Goal: Task Accomplishment & Management: Complete application form

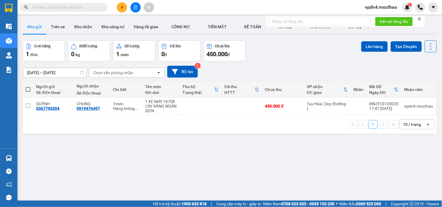
click at [413, 124] on div "10 / trang" at bounding box center [412, 125] width 18 height 6
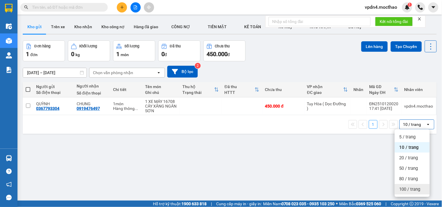
click at [413, 189] on span "100 / trang" at bounding box center [409, 190] width 21 height 6
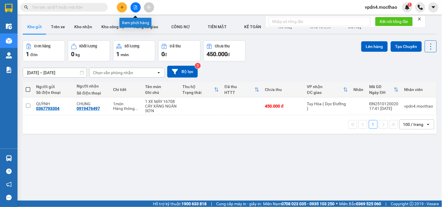
click at [138, 8] on button at bounding box center [135, 7] width 10 height 10
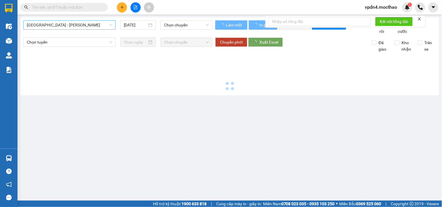
type input "[DATE]"
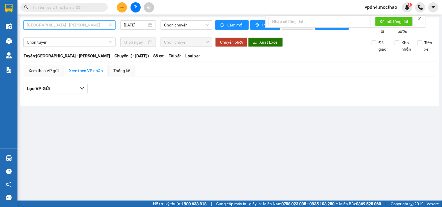
click at [63, 27] on span "[GEOGRAPHIC_DATA] - [PERSON_NAME]" at bounding box center [69, 25] width 85 height 9
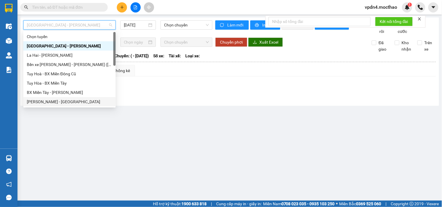
click at [48, 101] on div "[PERSON_NAME] - [GEOGRAPHIC_DATA]" at bounding box center [69, 102] width 85 height 6
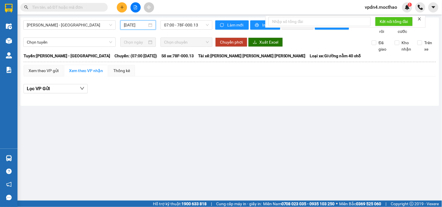
click at [142, 23] on input "[DATE]" at bounding box center [136, 25] width 24 height 6
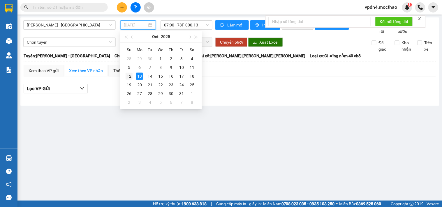
click at [130, 75] on div "12" at bounding box center [129, 76] width 7 height 7
type input "[DATE]"
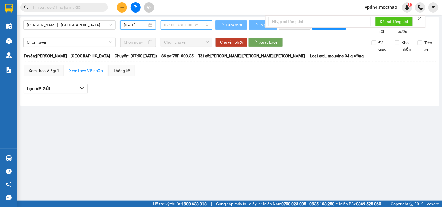
click at [184, 26] on span "07:00 - 78F-000.35" at bounding box center [186, 25] width 45 height 9
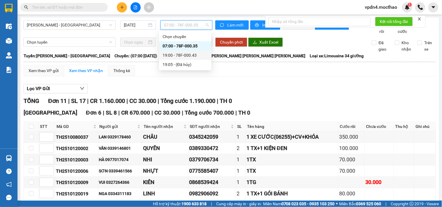
click at [181, 56] on div "19:00 - 78F-000.43" at bounding box center [185, 55] width 45 height 6
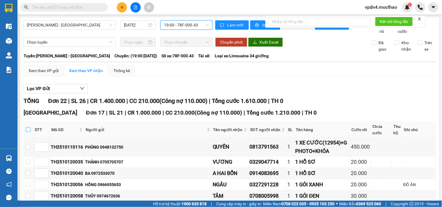
click at [31, 132] on input "checkbox" at bounding box center [28, 130] width 5 height 5
checkbox input "true"
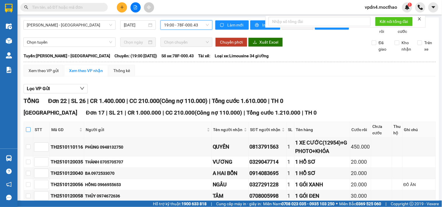
checkbox input "true"
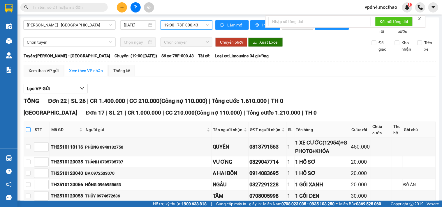
checkbox input "true"
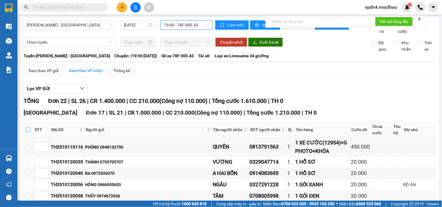
checkbox input "true"
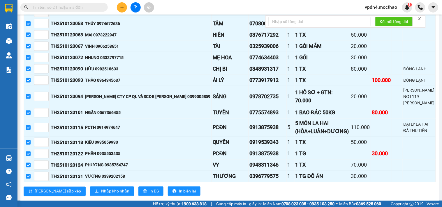
scroll to position [192, 0]
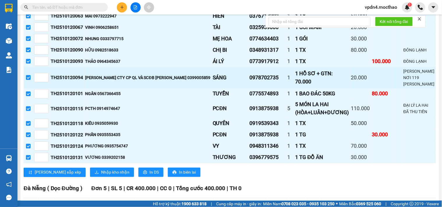
click at [31, 80] on input "checkbox" at bounding box center [28, 77] width 5 height 5
checkbox input "false"
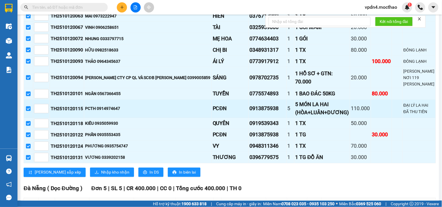
checkbox input "false"
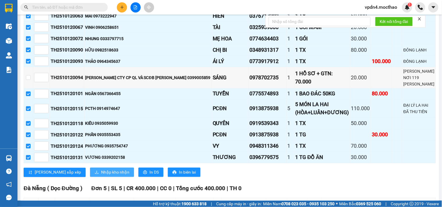
click at [101, 175] on span "Nhập kho nhận" at bounding box center [115, 173] width 28 height 6
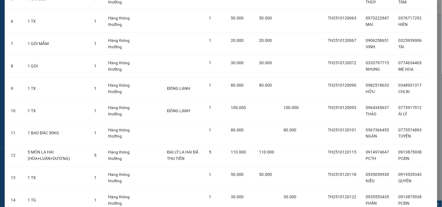
scroll to position [249, 0]
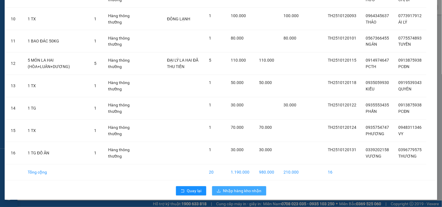
click at [243, 188] on span "Nhập hàng kho nhận" at bounding box center [242, 191] width 38 height 6
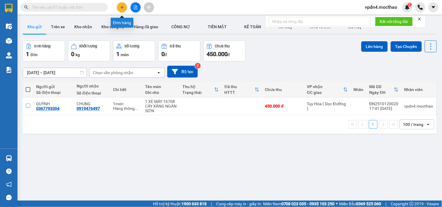
click at [123, 9] on icon "plus" at bounding box center [122, 7] width 4 height 4
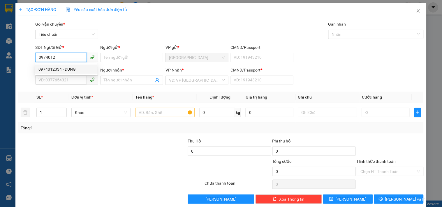
click at [66, 70] on div "0974012334 - DUNG" at bounding box center [65, 69] width 55 height 6
type input "0974012334"
type input "DUNG"
type input "0911224875"
type input "VINA"
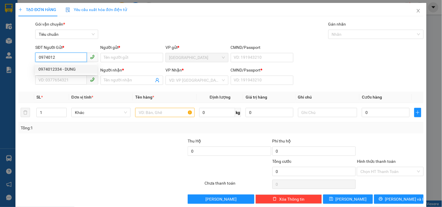
type input "0"
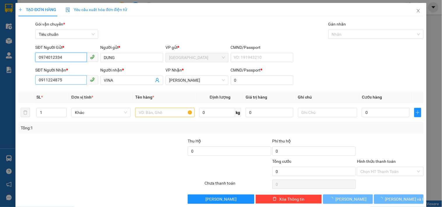
type input "140.000"
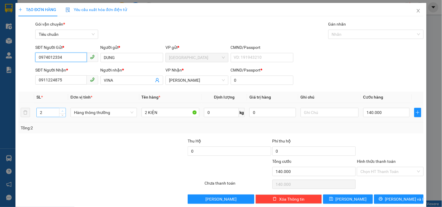
type input "0974012334"
type input "3"
click at [62, 110] on span "up" at bounding box center [62, 111] width 3 height 3
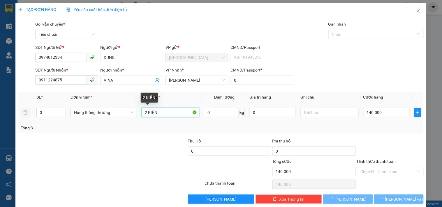
click at [146, 112] on input "2 KIỆN" at bounding box center [171, 112] width 58 height 9
type input "0"
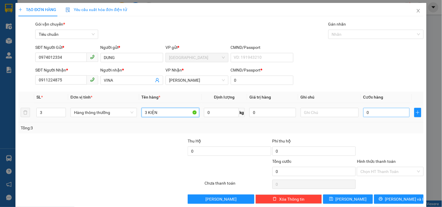
type input "3 KIỆN"
click at [366, 114] on input "0" at bounding box center [386, 112] width 47 height 9
type input "2"
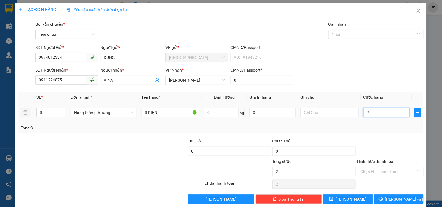
type input "22"
type input "220"
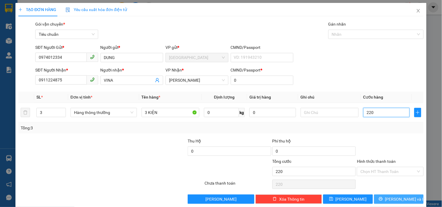
type input "220"
type input "220.000"
click at [381, 199] on button "[PERSON_NAME] và In" at bounding box center [399, 199] width 50 height 9
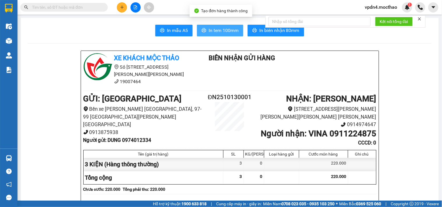
click at [230, 27] on span "In tem 100mm" at bounding box center [224, 30] width 30 height 7
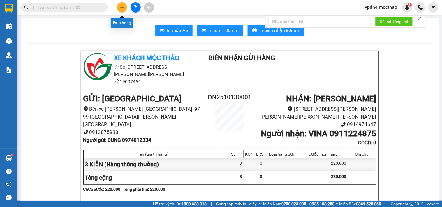
click at [123, 7] on icon "plus" at bounding box center [122, 7] width 4 height 4
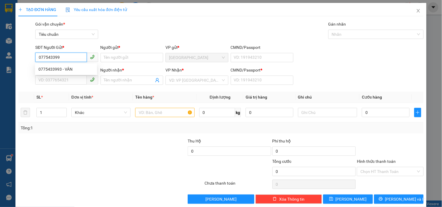
type input "0775433993"
click at [67, 69] on div "0775433993 - VÂN" at bounding box center [65, 69] width 55 height 6
type input "VÂN"
type input "0905824358"
type input "KHÁNH"
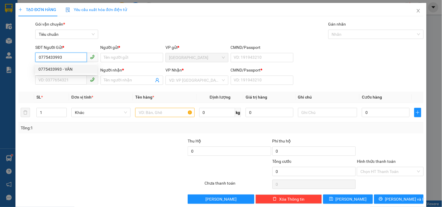
type input "0"
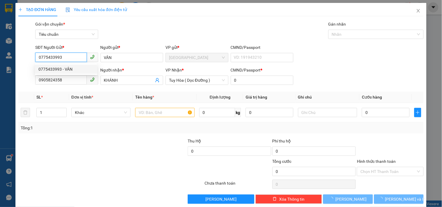
type input "50.000"
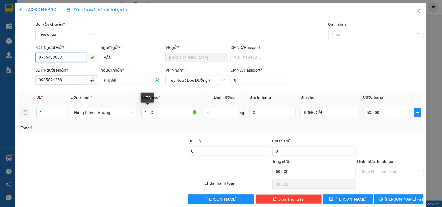
type input "0775433993"
click at [159, 112] on input "1 TG" at bounding box center [171, 112] width 58 height 9
type input "1 KIỆN"
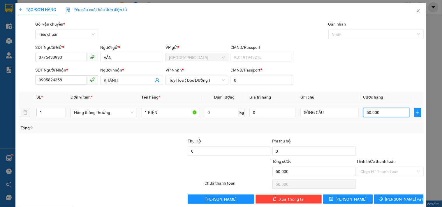
click at [376, 112] on input "50.000" at bounding box center [386, 112] width 47 height 9
type input "8"
type input "80"
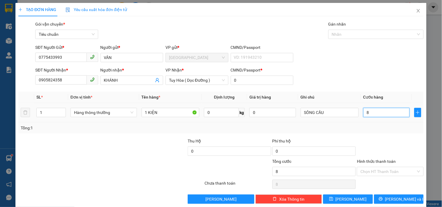
type input "80"
type input "80.000"
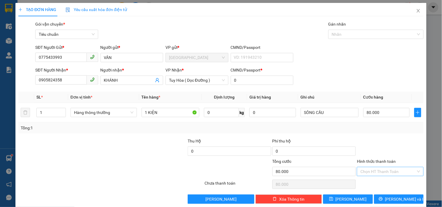
click at [374, 172] on input "Hình thức thanh toán" at bounding box center [387, 171] width 55 height 9
click at [375, 132] on div "Tại văn phòng" at bounding box center [386, 132] width 59 height 6
type input "0"
click at [383, 199] on icon "printer" at bounding box center [381, 199] width 4 height 4
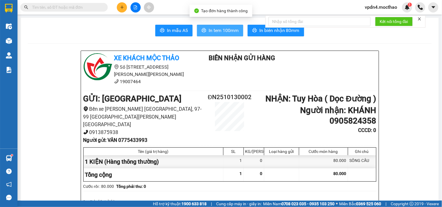
click at [216, 30] on span "In tem 100mm" at bounding box center [224, 30] width 30 height 7
click at [231, 31] on span "In tem 100mm" at bounding box center [224, 30] width 30 height 7
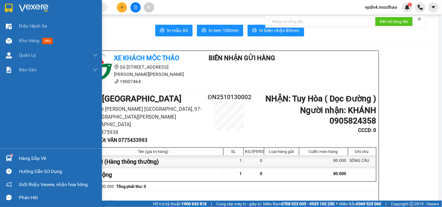
click at [30, 157] on div "Hàng sắp về" at bounding box center [58, 158] width 79 height 9
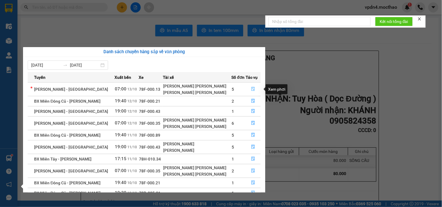
click at [251, 89] on icon "file-done" at bounding box center [253, 89] width 4 height 4
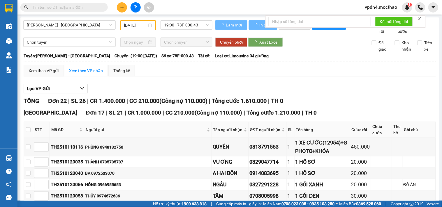
type input "[DATE]"
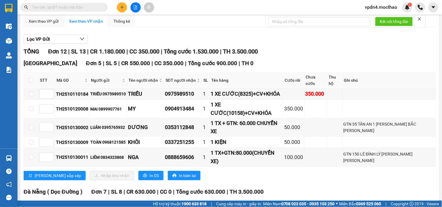
scroll to position [51, 0]
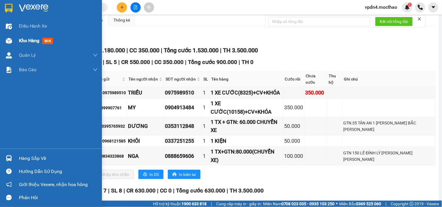
click at [34, 38] on span "Kho hàng" at bounding box center [29, 41] width 20 height 6
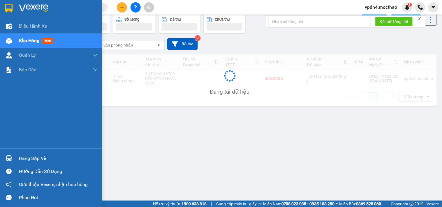
scroll to position [27, 0]
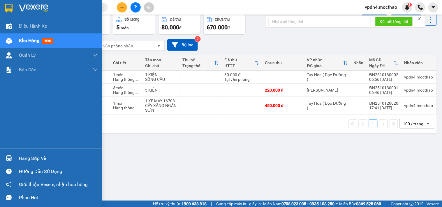
click at [39, 159] on div "Hàng sắp về" at bounding box center [58, 158] width 79 height 9
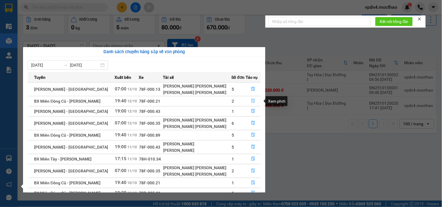
click at [252, 102] on icon "file-done" at bounding box center [253, 101] width 4 height 4
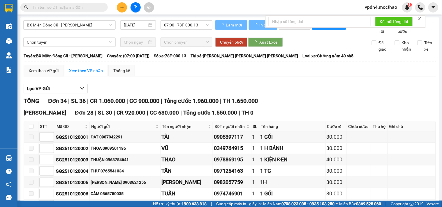
type input "[DATE]"
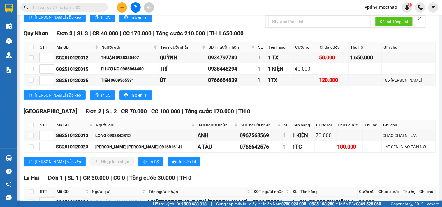
scroll to position [449, 0]
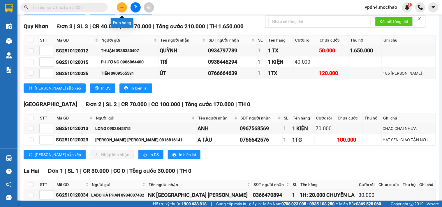
click at [120, 5] on icon "plus" at bounding box center [122, 7] width 4 height 4
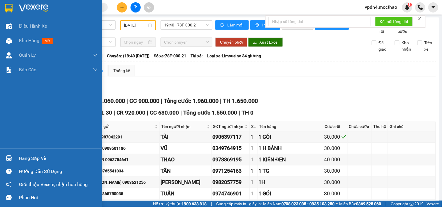
click at [27, 160] on div "Hàng sắp về" at bounding box center [58, 158] width 79 height 9
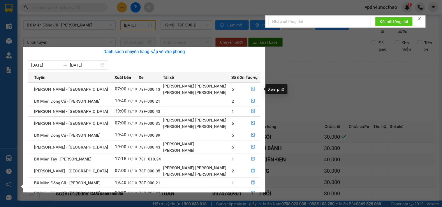
click at [252, 90] on icon "file-done" at bounding box center [253, 89] width 3 height 4
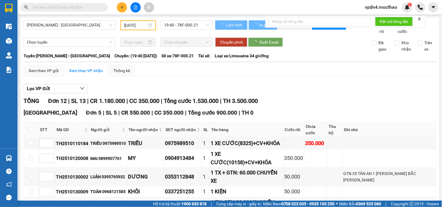
type input "[DATE]"
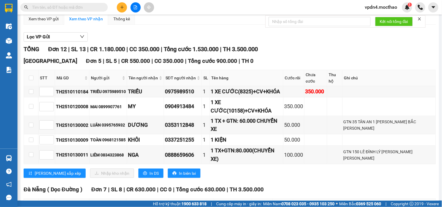
scroll to position [53, 0]
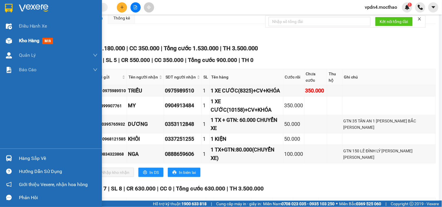
click at [34, 40] on span "Kho hàng" at bounding box center [29, 41] width 20 height 6
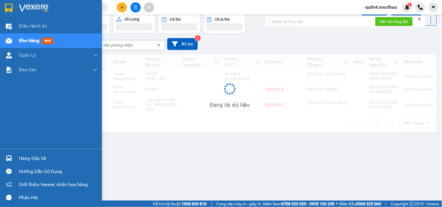
scroll to position [27, 0]
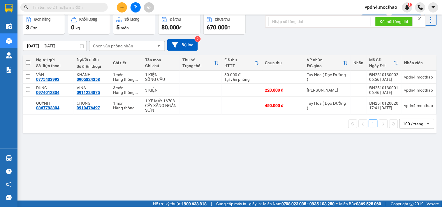
click at [29, 63] on span at bounding box center [28, 63] width 5 height 5
click at [28, 60] on input "checkbox" at bounding box center [28, 60] width 0 height 0
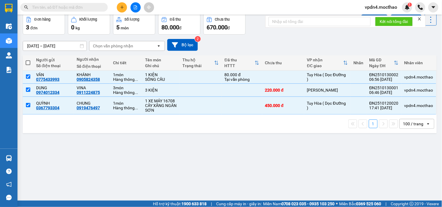
checkbox input "true"
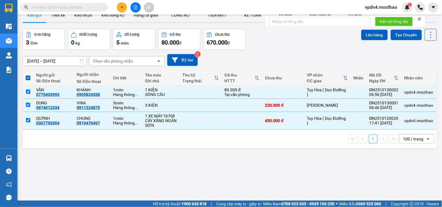
scroll to position [0, 0]
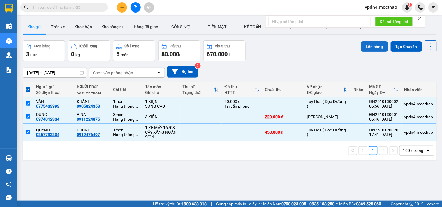
click at [371, 46] on button "Lên hàng" at bounding box center [374, 46] width 27 height 10
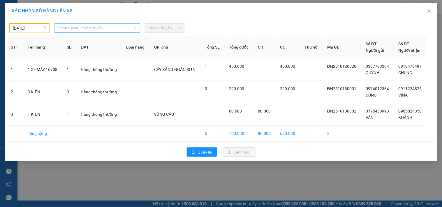
click at [119, 28] on span "Chọn tuyến - nhóm tuyến" at bounding box center [97, 28] width 79 height 9
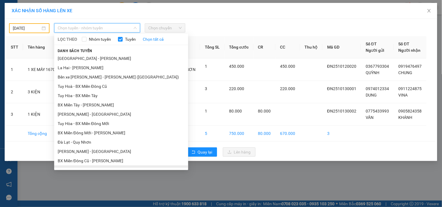
type input "D"
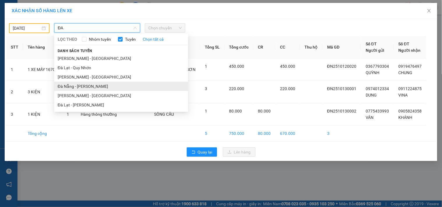
type input "ĐA"
click at [76, 88] on li "Đà Nẵng - [PERSON_NAME]" at bounding box center [121, 86] width 134 height 9
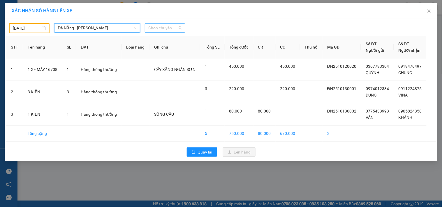
click at [177, 27] on span "Chọn chuyến" at bounding box center [164, 28] width 33 height 9
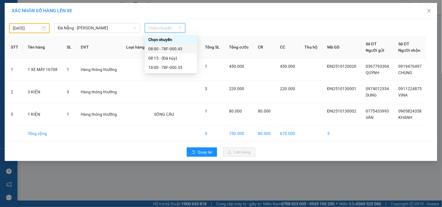
click at [171, 48] on div "08:00 - 78F-000.43" at bounding box center [170, 49] width 45 height 6
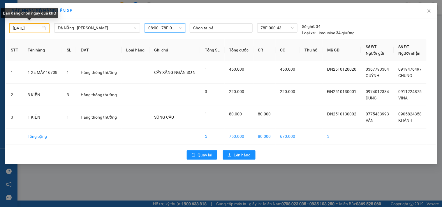
click at [45, 28] on div "[DATE]" at bounding box center [29, 28] width 33 height 6
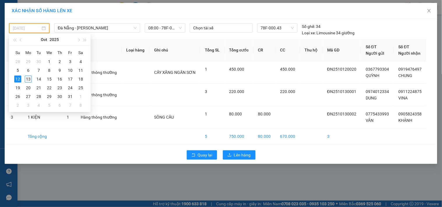
click at [30, 80] on div "13" at bounding box center [28, 79] width 7 height 7
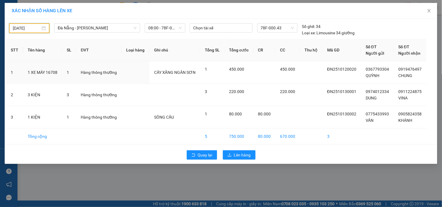
type input "[DATE]"
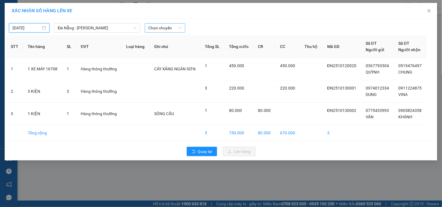
click at [178, 30] on span "Chọn chuyến" at bounding box center [164, 28] width 33 height 9
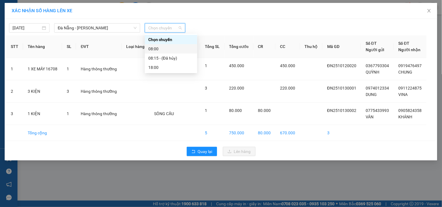
click at [156, 49] on div "08:00" at bounding box center [170, 49] width 45 height 6
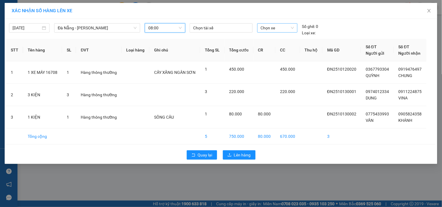
click at [292, 30] on span "Chọn xe" at bounding box center [277, 28] width 33 height 9
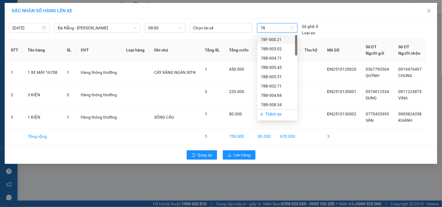
type input "78F"
click at [276, 85] on div "78F-000.43" at bounding box center [277, 86] width 33 height 6
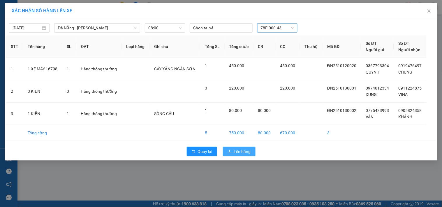
click at [244, 151] on span "Lên hàng" at bounding box center [242, 152] width 17 height 6
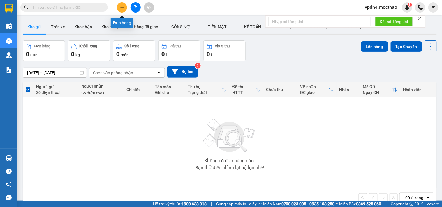
click at [122, 6] on icon "plus" at bounding box center [122, 7] width 4 height 4
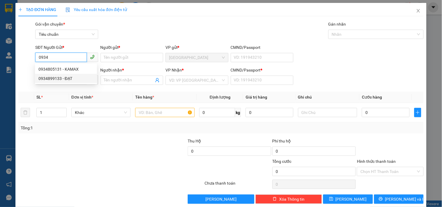
click at [55, 79] on div "0934899133 - ĐẠT" at bounding box center [65, 78] width 55 height 6
type input "0934899133"
type input "ĐẠT"
type input "0765502842"
type input "K TÊN"
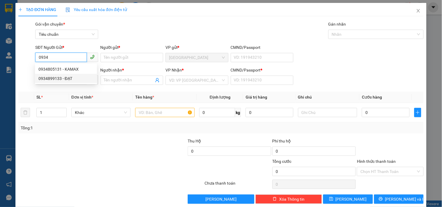
type input "0"
type input "50.000"
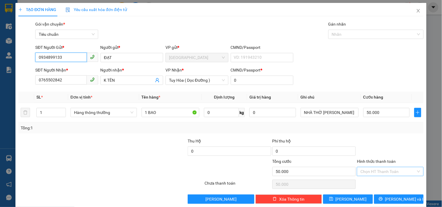
type input "0934899133"
click at [380, 170] on input "Hình thức thanh toán" at bounding box center [387, 171] width 55 height 9
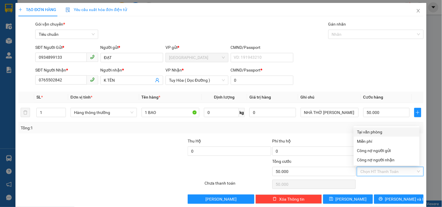
click at [362, 132] on div "Tại văn phòng" at bounding box center [386, 132] width 59 height 6
type input "0"
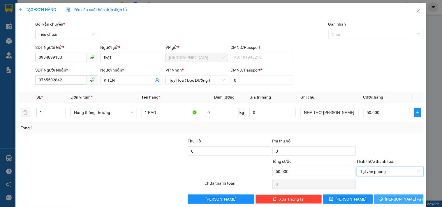
click at [381, 197] on button "[PERSON_NAME] và In" at bounding box center [399, 199] width 50 height 9
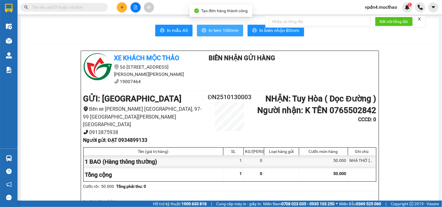
click at [227, 32] on span "In tem 100mm" at bounding box center [224, 30] width 30 height 7
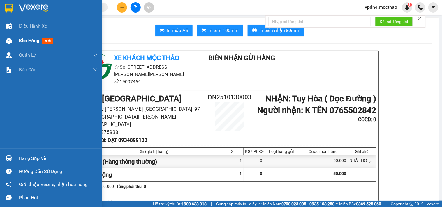
click at [30, 41] on span "Kho hàng" at bounding box center [29, 41] width 20 height 6
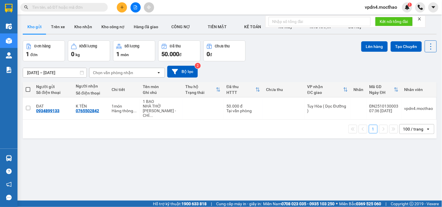
click at [29, 91] on span at bounding box center [28, 89] width 5 height 5
click at [28, 87] on input "checkbox" at bounding box center [28, 87] width 0 height 0
checkbox input "true"
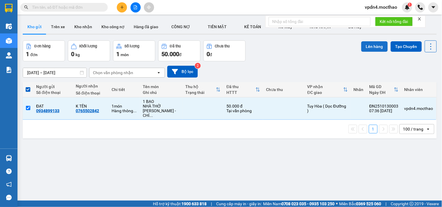
click at [372, 50] on button "Lên hàng" at bounding box center [374, 46] width 27 height 10
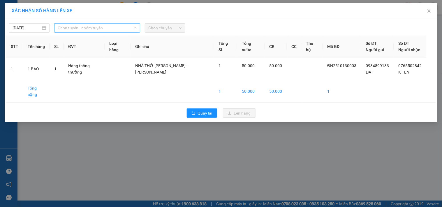
click at [117, 27] on span "Chọn tuyến - nhóm tuyến" at bounding box center [97, 28] width 79 height 9
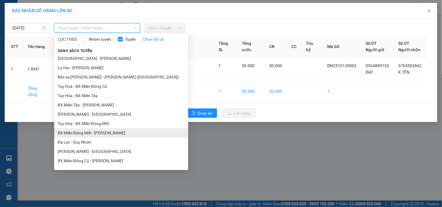
type input "D"
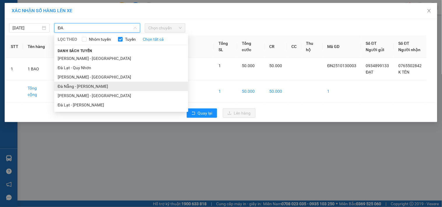
type input "ĐA"
click at [71, 87] on li "Đà Nẵng - [PERSON_NAME]" at bounding box center [121, 86] width 134 height 9
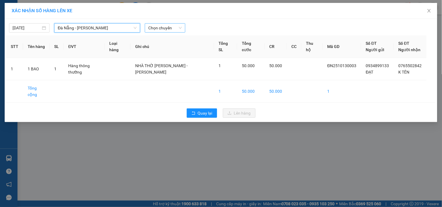
click at [164, 29] on span "Chọn chuyến" at bounding box center [164, 28] width 33 height 9
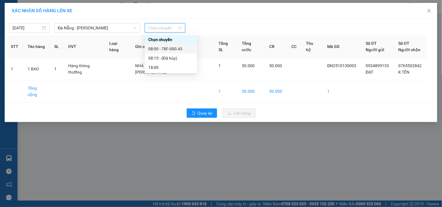
click at [159, 48] on div "08:00 - 78F-000.43" at bounding box center [170, 49] width 45 height 6
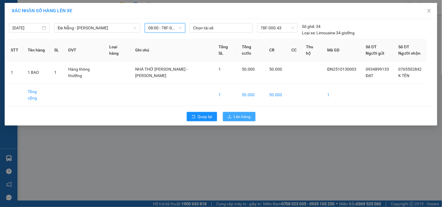
click at [234, 114] on span "Lên hàng" at bounding box center [242, 117] width 17 height 6
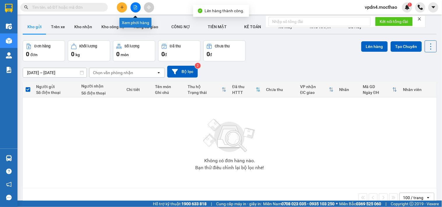
click at [133, 5] on icon "file-add" at bounding box center [135, 7] width 4 height 4
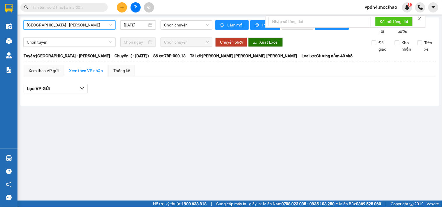
click at [82, 26] on span "[GEOGRAPHIC_DATA] - [PERSON_NAME]" at bounding box center [69, 25] width 85 height 9
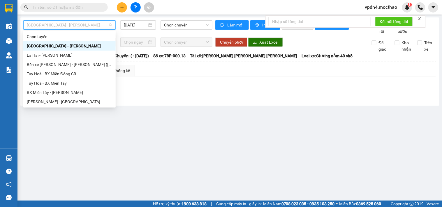
type input "D"
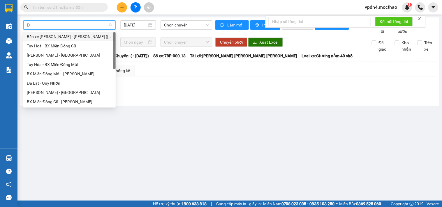
type input "ĐA"
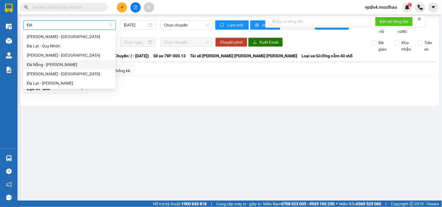
click at [52, 66] on div "Đà Nẵng - [PERSON_NAME]" at bounding box center [69, 64] width 85 height 6
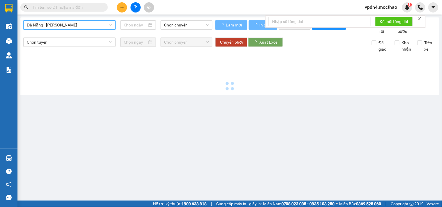
type input "[DATE]"
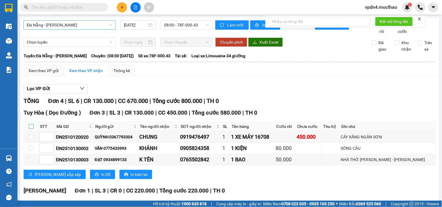
click at [31, 129] on input "checkbox" at bounding box center [31, 126] width 5 height 5
checkbox input "true"
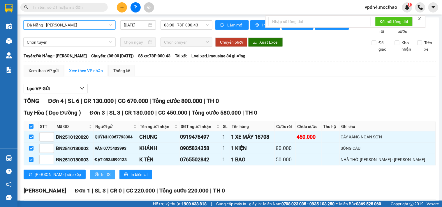
click at [101, 178] on span "In DS" at bounding box center [105, 175] width 9 height 6
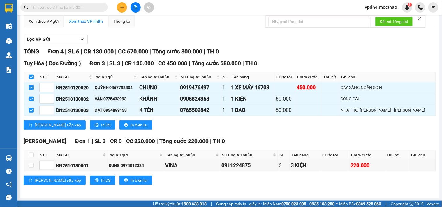
scroll to position [57, 0]
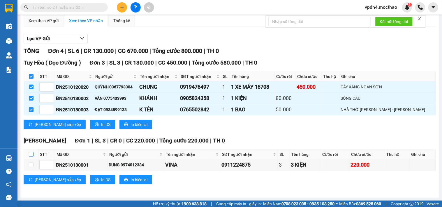
click at [31, 154] on input "checkbox" at bounding box center [31, 154] width 5 height 5
checkbox input "true"
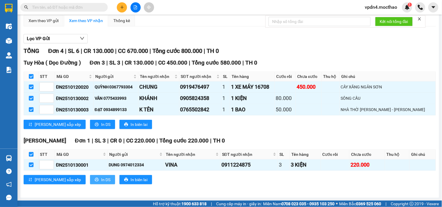
click at [101, 179] on span "In DS" at bounding box center [105, 180] width 9 height 6
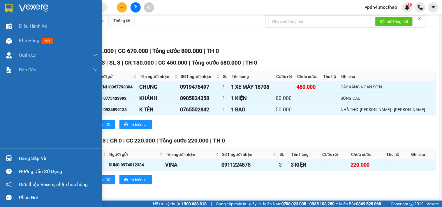
click at [30, 158] on div "Hàng sắp về" at bounding box center [58, 158] width 79 height 9
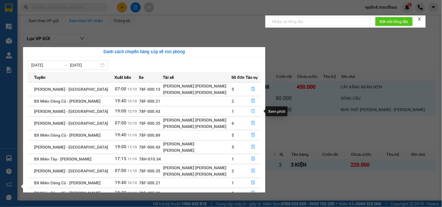
click at [254, 113] on button "button" at bounding box center [253, 111] width 15 height 9
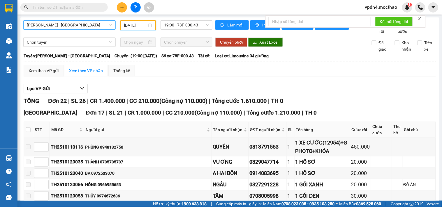
click at [125, 26] on input "[DATE]" at bounding box center [135, 25] width 23 height 6
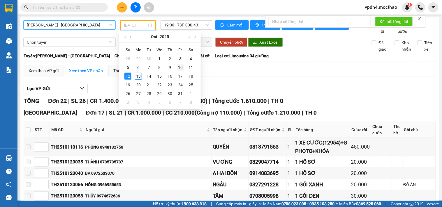
click at [181, 68] on div "10" at bounding box center [180, 67] width 7 height 7
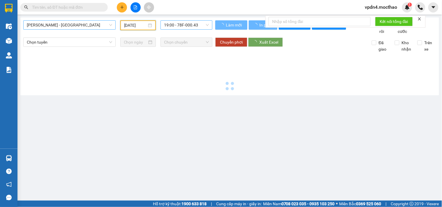
type input "[DATE]"
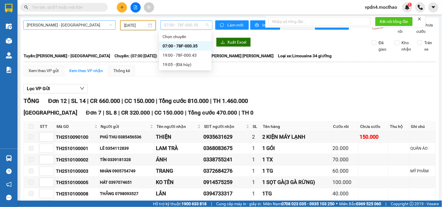
click at [186, 28] on span "07:00 - 78F-000.35" at bounding box center [186, 25] width 45 height 9
click at [196, 58] on div "19:00 - 78F-000.43" at bounding box center [185, 55] width 45 height 6
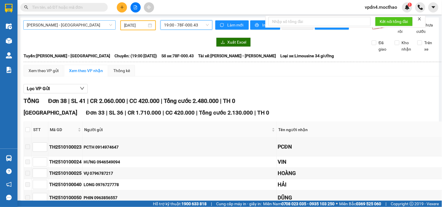
click at [89, 28] on span "[PERSON_NAME] - [GEOGRAPHIC_DATA]" at bounding box center [69, 25] width 85 height 9
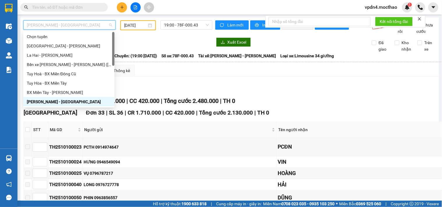
type input "D"
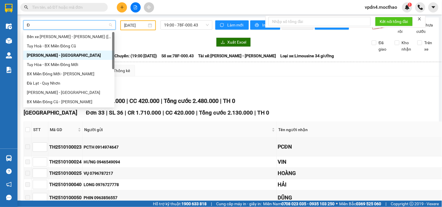
type input "ĐA"
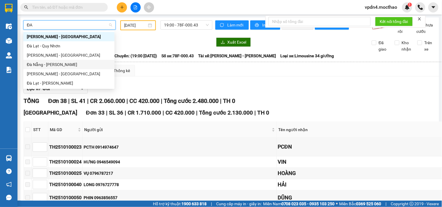
click at [38, 67] on div "Đà Nẵng - [PERSON_NAME]" at bounding box center [69, 64] width 84 height 6
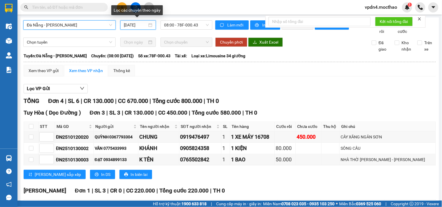
click at [141, 25] on input "[DATE]" at bounding box center [136, 25] width 24 height 6
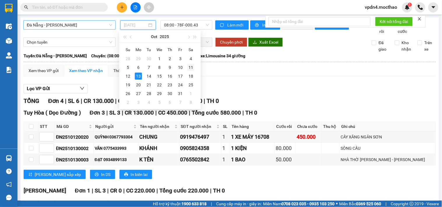
click at [192, 65] on div "11" at bounding box center [190, 67] width 7 height 7
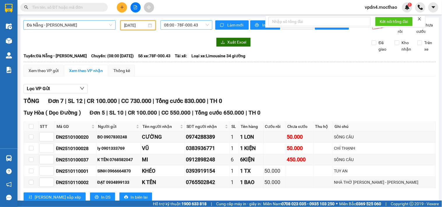
click at [187, 26] on span "08:00 - 78F-000.43" at bounding box center [186, 25] width 45 height 9
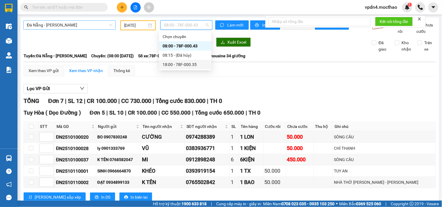
click at [188, 65] on div "18:00 - 78F-000.35" at bounding box center [185, 64] width 45 height 6
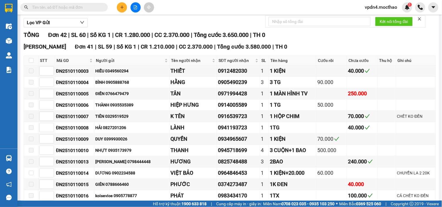
scroll to position [56, 0]
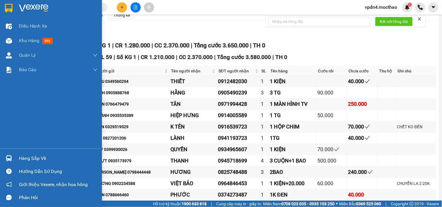
click at [39, 158] on div "Hàng sắp về" at bounding box center [58, 158] width 79 height 9
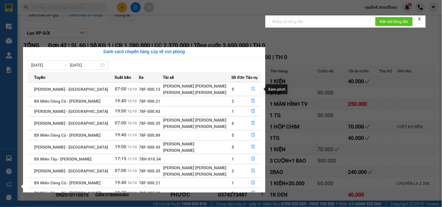
click at [254, 89] on button "button" at bounding box center [253, 89] width 15 height 9
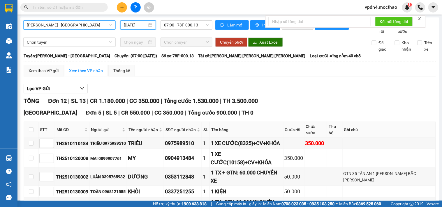
click at [142, 27] on input "[DATE]" at bounding box center [136, 25] width 24 height 6
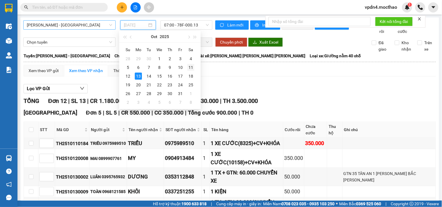
click at [190, 65] on div "11" at bounding box center [190, 67] width 7 height 7
type input "[DATE]"
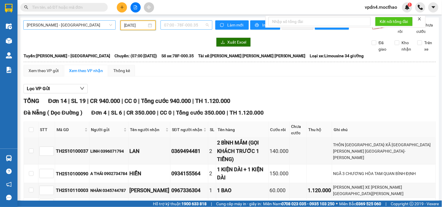
click at [179, 27] on span "07:00 - 78F-000.35" at bounding box center [186, 25] width 45 height 9
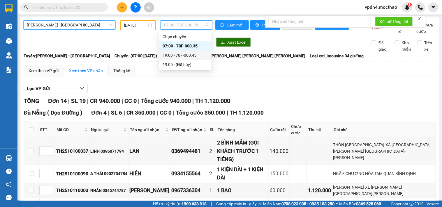
click at [190, 53] on div "19:00 - 78F-000.43" at bounding box center [185, 55] width 45 height 6
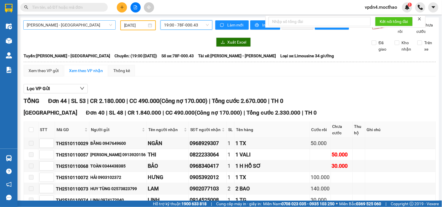
click at [100, 24] on span "[PERSON_NAME] - [GEOGRAPHIC_DATA]" at bounding box center [69, 25] width 85 height 9
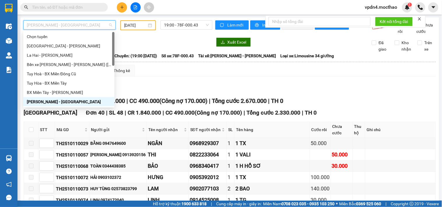
type input "D"
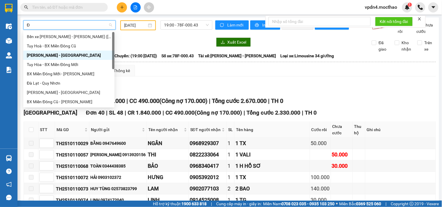
type input "ĐA"
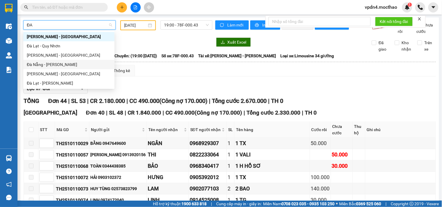
click at [61, 68] on div "Đà Nẵng - [PERSON_NAME]" at bounding box center [69, 64] width 84 height 6
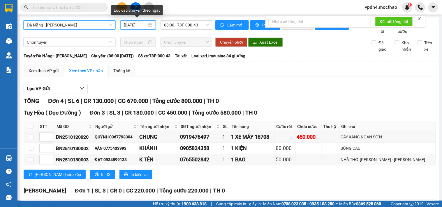
click at [144, 24] on input "[DATE]" at bounding box center [136, 25] width 24 height 6
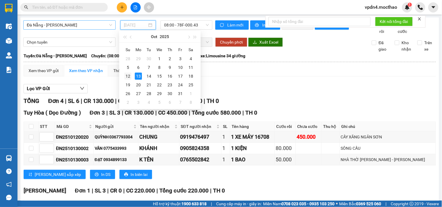
click at [126, 78] on div "12" at bounding box center [127, 76] width 7 height 7
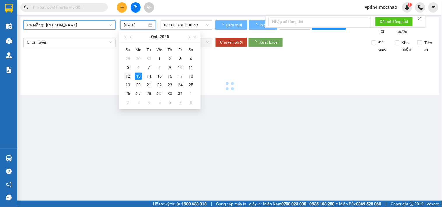
type input "[DATE]"
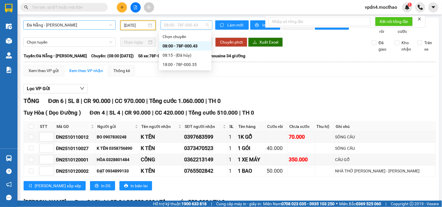
click at [181, 26] on span "08:00 - 78F-000.43" at bounding box center [186, 25] width 45 height 9
click at [189, 65] on div "18:00 - 78F-000.35" at bounding box center [185, 64] width 45 height 6
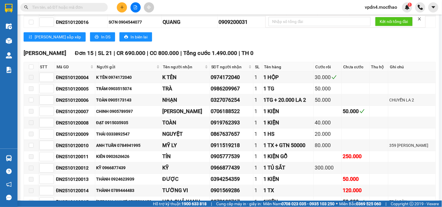
scroll to position [128, 0]
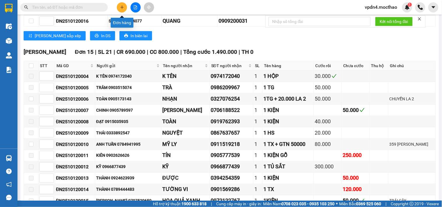
click at [121, 6] on icon "plus" at bounding box center [122, 7] width 4 height 4
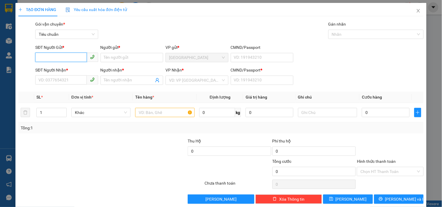
click at [63, 57] on input "SĐT Người Gửi *" at bounding box center [60, 57] width 51 height 9
type input "0982581315"
click at [62, 67] on div "0982581315 - HƯƠNG" at bounding box center [65, 69] width 55 height 6
type input "HƯƠNG"
type input "0982581315"
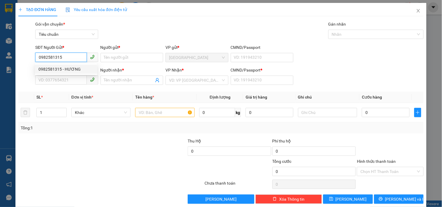
type input "HƯƠNG"
type input "0"
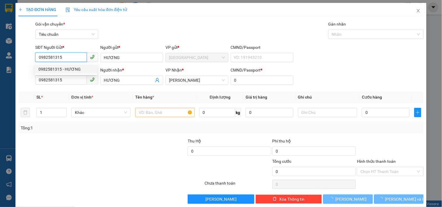
type input "140.000"
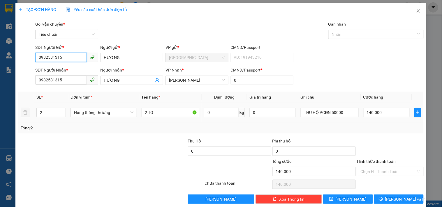
type input "0982581315"
click at [49, 107] on div "2" at bounding box center [50, 113] width 29 height 12
click at [50, 111] on input "2" at bounding box center [51, 112] width 29 height 9
type input "3"
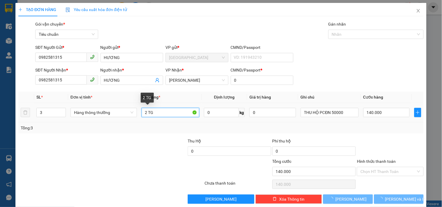
click at [146, 110] on input "2 TG" at bounding box center [171, 112] width 58 height 9
type input "0"
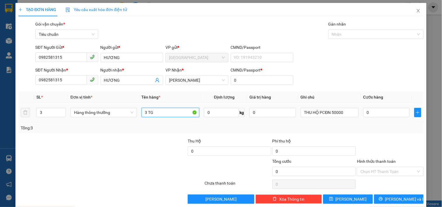
type input "3 TG"
click at [349, 107] on div "THU HỘ PCĐN 50000" at bounding box center [330, 113] width 58 height 12
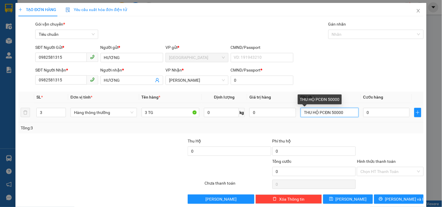
click at [348, 112] on input "THU HỘ PCĐN 50000" at bounding box center [330, 112] width 58 height 9
type input "T"
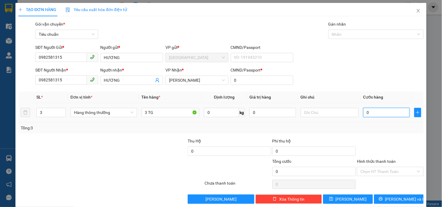
click at [389, 110] on input "0" at bounding box center [386, 112] width 47 height 9
type input "2"
type input "21"
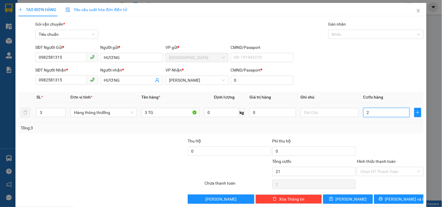
type input "21"
type input "210"
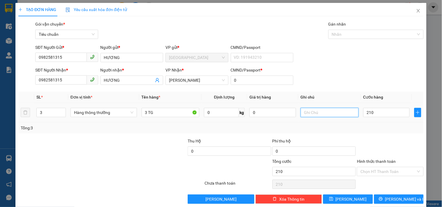
type input "210.000"
click at [326, 112] on input "text" at bounding box center [330, 112] width 58 height 9
type input "THU HỘ PC 60K"
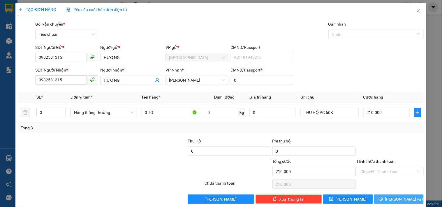
click at [395, 199] on span "[PERSON_NAME] và In" at bounding box center [405, 199] width 41 height 6
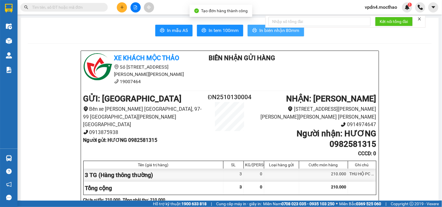
click at [255, 34] on button "In biên nhận 80mm" at bounding box center [276, 31] width 57 height 12
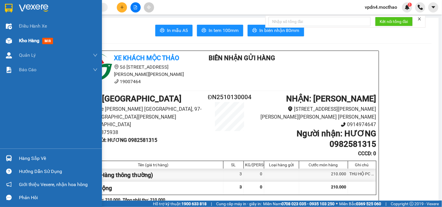
click at [26, 39] on span "Kho hàng" at bounding box center [29, 41] width 20 height 6
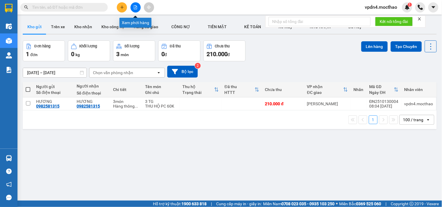
click at [133, 5] on button at bounding box center [135, 7] width 10 height 10
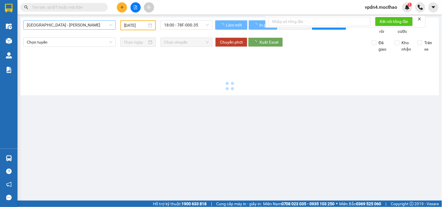
type input "[DATE]"
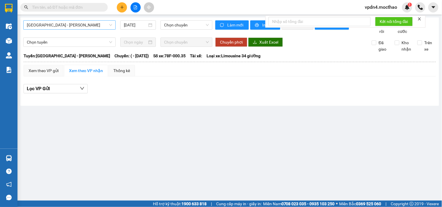
click at [99, 21] on span "[GEOGRAPHIC_DATA] - [PERSON_NAME]" at bounding box center [69, 25] width 85 height 9
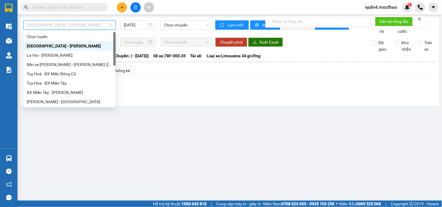
type input "D"
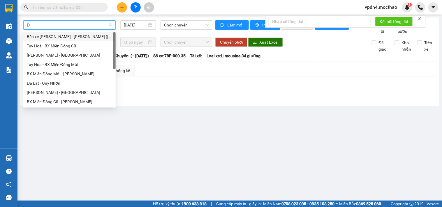
type input "ĐA"
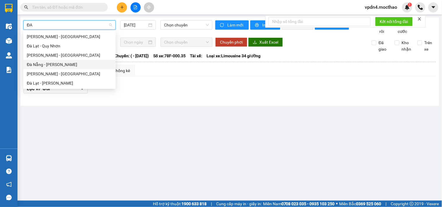
click at [61, 63] on div "Đà Nẵng - [PERSON_NAME]" at bounding box center [69, 64] width 85 height 6
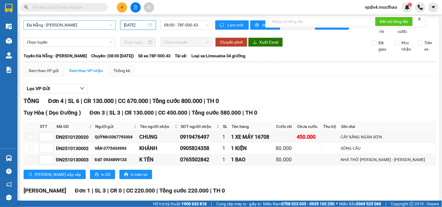
click at [140, 25] on input "[DATE]" at bounding box center [136, 25] width 24 height 6
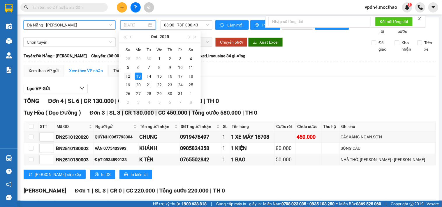
click at [128, 75] on div "12" at bounding box center [127, 76] width 7 height 7
type input "[DATE]"
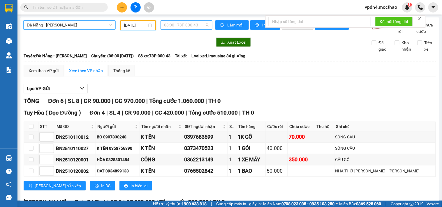
click at [185, 24] on span "08:00 - 78F-000.43" at bounding box center [186, 25] width 45 height 9
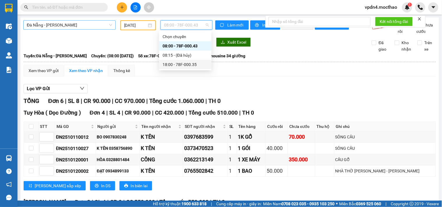
click at [181, 63] on div "18:00 - 78F-000.35" at bounding box center [185, 64] width 45 height 6
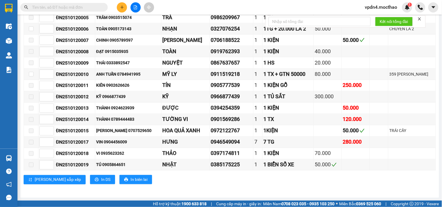
scroll to position [204, 0]
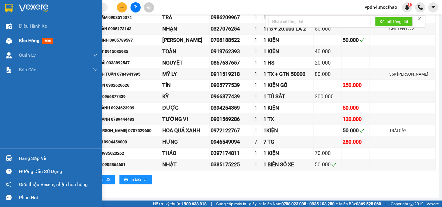
click at [27, 42] on span "Kho hàng" at bounding box center [29, 41] width 20 height 6
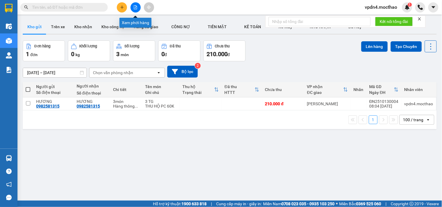
click at [137, 8] on button at bounding box center [135, 7] width 10 height 10
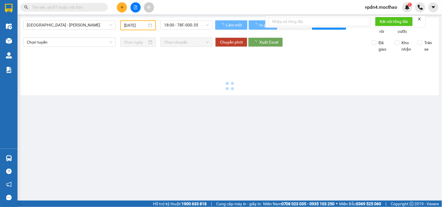
type input "[DATE]"
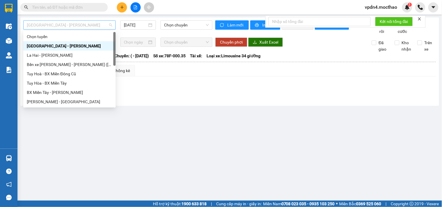
click at [99, 27] on span "[GEOGRAPHIC_DATA] - [PERSON_NAME]" at bounding box center [69, 25] width 85 height 9
type input "D"
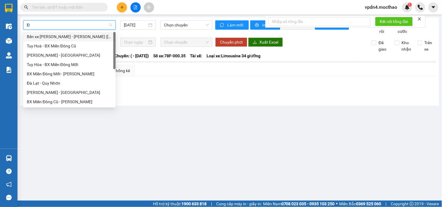
type input "ĐA"
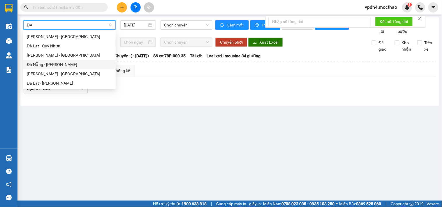
click at [80, 65] on div "Đà Nẵng - [PERSON_NAME]" at bounding box center [69, 64] width 85 height 6
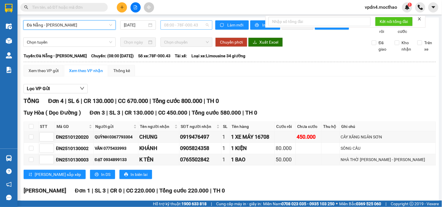
click at [178, 21] on span "08:00 - 78F-000.43" at bounding box center [186, 25] width 45 height 9
click at [132, 26] on input "[DATE]" at bounding box center [136, 25] width 24 height 6
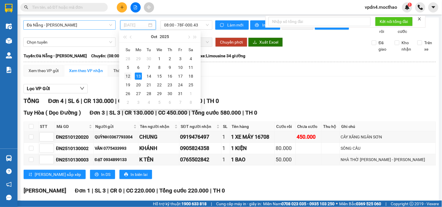
click at [132, 77] on td "12" at bounding box center [128, 76] width 10 height 9
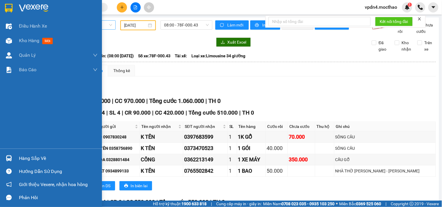
click at [35, 158] on div "Hàng sắp về" at bounding box center [58, 158] width 79 height 9
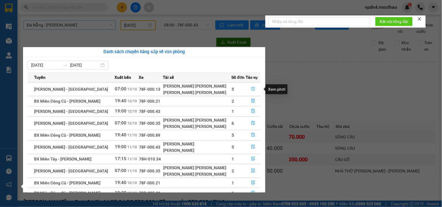
click at [251, 90] on icon "file-done" at bounding box center [253, 89] width 4 height 4
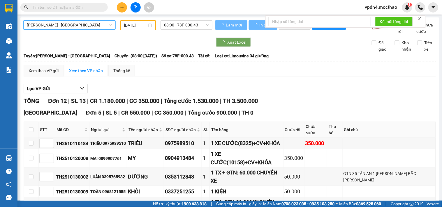
type input "[DATE]"
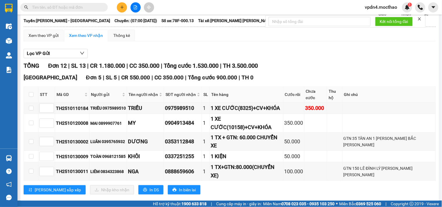
scroll to position [39, 0]
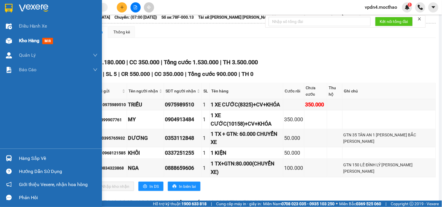
click at [22, 42] on span "Kho hàng" at bounding box center [29, 41] width 20 height 6
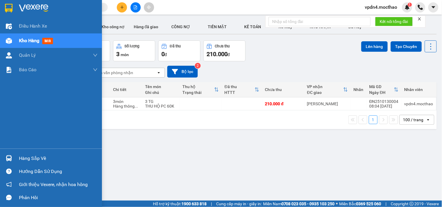
click at [29, 158] on div "Hàng sắp về" at bounding box center [58, 158] width 79 height 9
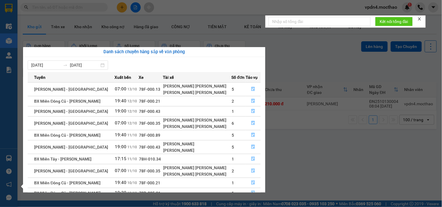
click at [310, 63] on section "Kết quả [PERSON_NAME] ( 0 ) Bộ lọc Ngày lên hàng gần nhất No Data vpdn4.mocthao…" at bounding box center [221, 103] width 442 height 207
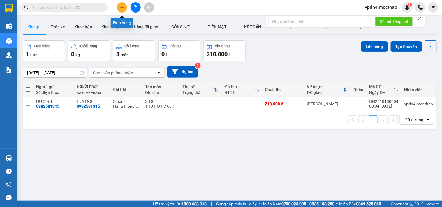
click at [123, 8] on icon "plus" at bounding box center [122, 7] width 4 height 4
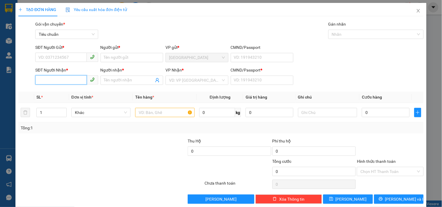
click at [59, 81] on input "SĐT Người Nhận *" at bounding box center [60, 79] width 51 height 9
click at [48, 81] on input "07999855888" at bounding box center [60, 79] width 51 height 9
click at [66, 83] on input "07999855888" at bounding box center [60, 79] width 51 height 9
type input "0799985588"
click at [117, 77] on input "Người nhận *" at bounding box center [129, 80] width 50 height 6
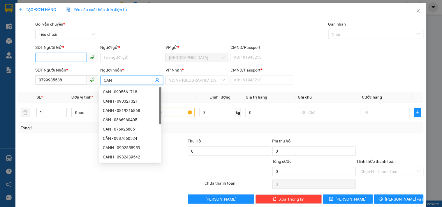
type input "CAN"
click at [59, 57] on input "SĐT Người Gửi *" at bounding box center [60, 57] width 51 height 9
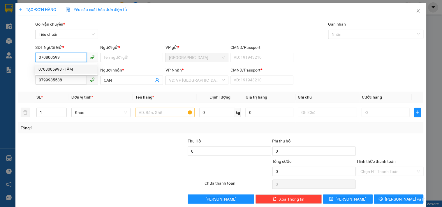
click at [66, 67] on div "0708005998 - TÂM" at bounding box center [65, 69] width 55 height 6
type input "0708005998"
type input "TÂM"
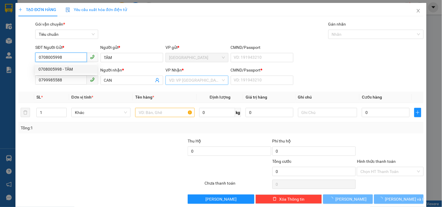
type input "30.000"
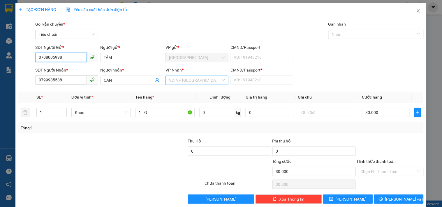
type input "0708005998"
click at [169, 79] on input "search" at bounding box center [195, 80] width 52 height 9
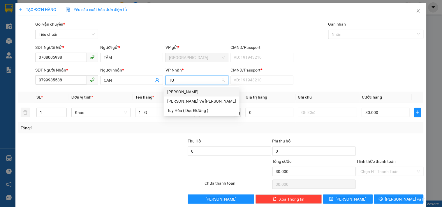
type input "TUY"
click at [181, 90] on div "[PERSON_NAME]" at bounding box center [201, 92] width 69 height 6
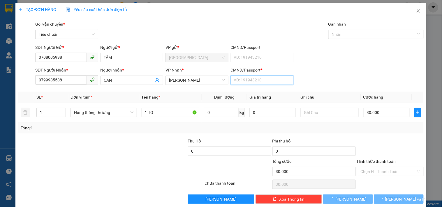
click at [236, 80] on input "CMND/Passport *" at bounding box center [262, 80] width 63 height 9
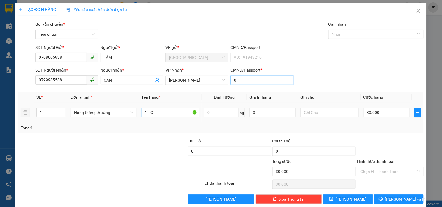
type input "0"
click at [170, 115] on input "1 TG" at bounding box center [171, 112] width 58 height 9
type input "1 HỘP"
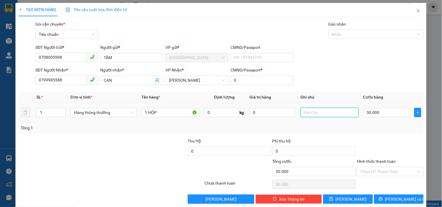
click at [312, 113] on input "text" at bounding box center [330, 112] width 58 height 9
type input "D"
type input "ĐT"
click at [381, 174] on input "Hình thức thanh toán" at bounding box center [387, 171] width 55 height 9
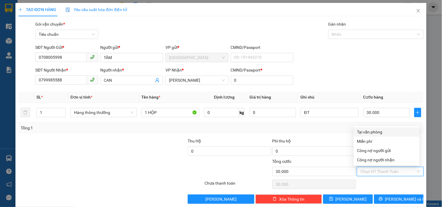
click at [363, 130] on div "Tại văn phòng" at bounding box center [386, 132] width 59 height 6
type input "0"
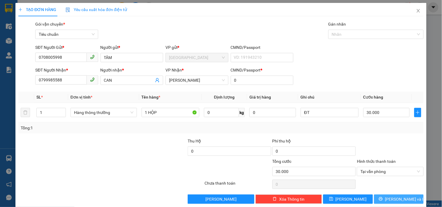
click at [392, 200] on span "[PERSON_NAME] và In" at bounding box center [405, 199] width 41 height 6
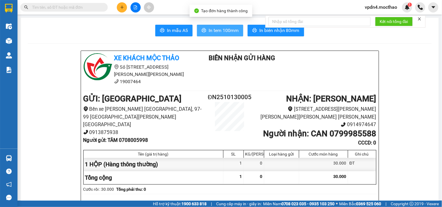
click at [228, 31] on span "In tem 100mm" at bounding box center [224, 30] width 30 height 7
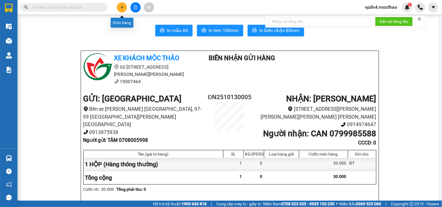
click at [122, 9] on icon "plus" at bounding box center [122, 7] width 4 height 4
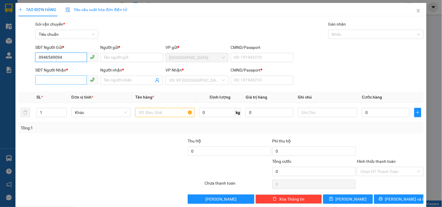
type input "0946549094"
click at [70, 81] on input "SĐT Người Nhận *" at bounding box center [60, 79] width 51 height 9
type input "0946549094"
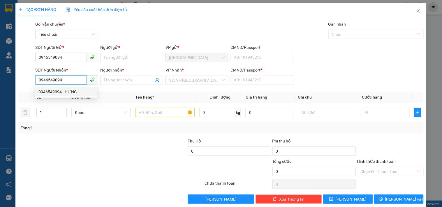
click at [74, 94] on div "0946549094 - HƯNG" at bounding box center [65, 92] width 55 height 6
type input "HƯNG"
type input "0"
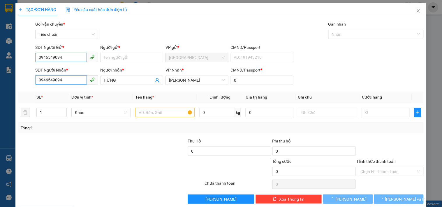
type input "280.000"
type input "0946549094"
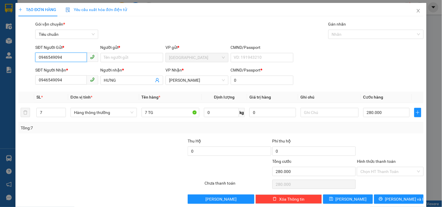
click at [68, 53] on input "0946549094" at bounding box center [60, 57] width 51 height 9
type input "0"
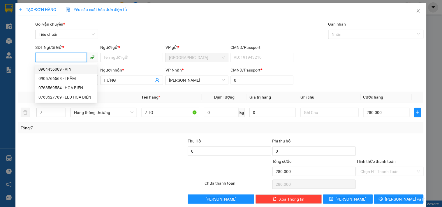
click at [68, 69] on div "0904456009 - VIN" at bounding box center [65, 69] width 55 height 6
type input "0904456009"
type input "VIN"
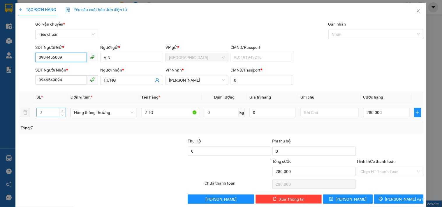
type input "0904456009"
click at [49, 110] on input "7" at bounding box center [51, 112] width 29 height 9
type input "1"
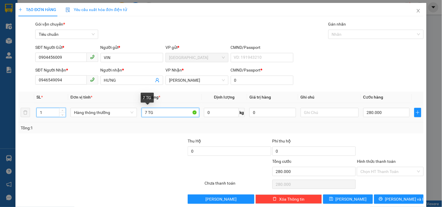
click at [147, 111] on input "7 TG" at bounding box center [171, 112] width 58 height 9
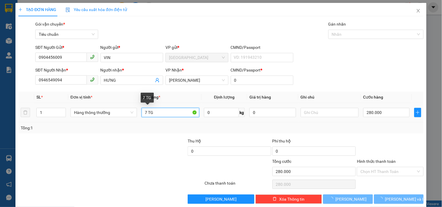
type input "0"
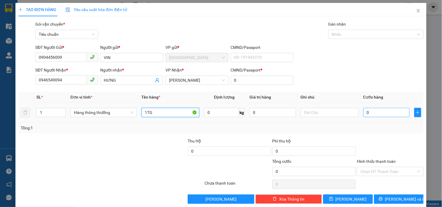
type input "1TG"
click at [380, 115] on input "0" at bounding box center [386, 112] width 47 height 9
type input "4"
type input "40"
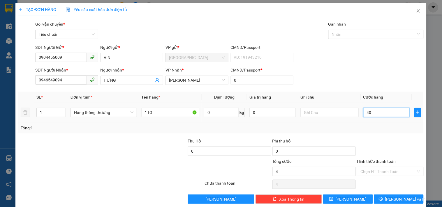
type input "40"
type input "40.000"
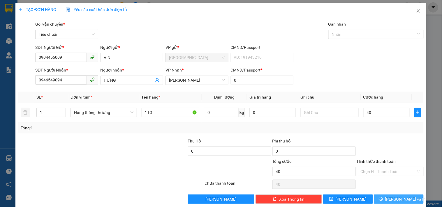
type input "40.000"
click at [398, 199] on span "[PERSON_NAME] và In" at bounding box center [405, 199] width 41 height 6
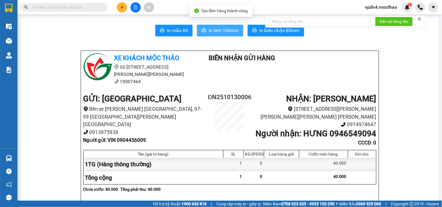
click at [222, 30] on span "In tem 100mm" at bounding box center [224, 30] width 30 height 7
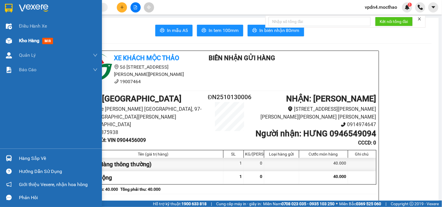
click at [34, 40] on span "Kho hàng" at bounding box center [29, 41] width 20 height 6
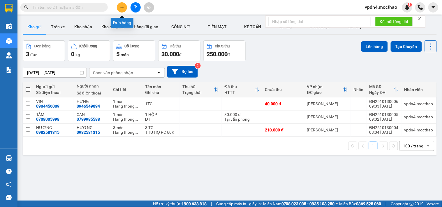
click at [121, 9] on button at bounding box center [122, 7] width 10 height 10
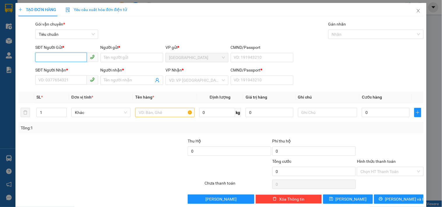
click at [73, 60] on input "SĐT Người Gửi *" at bounding box center [60, 57] width 51 height 9
type input "0392102722"
click at [69, 70] on div "0392102722 - KỲ" at bounding box center [65, 69] width 55 height 6
type input "KỲ"
type input "0917615254"
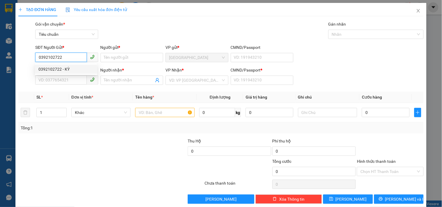
type input "TRANG"
type input "0"
type input "20.000"
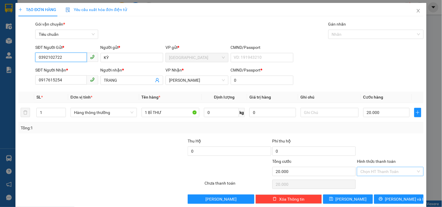
type input "0392102722"
click at [368, 174] on input "Hình thức thanh toán" at bounding box center [387, 171] width 55 height 9
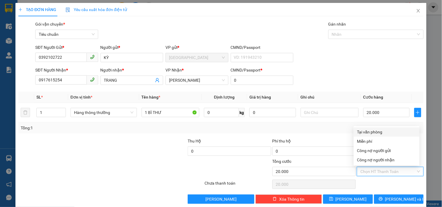
click at [373, 133] on div "Tại văn phòng" at bounding box center [386, 132] width 59 height 6
type input "0"
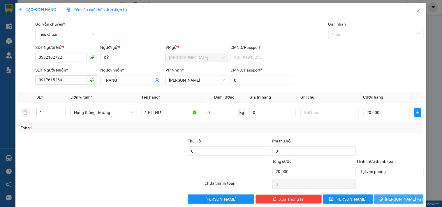
click at [399, 199] on span "[PERSON_NAME] và In" at bounding box center [405, 199] width 41 height 6
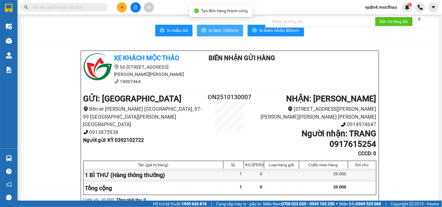
click at [213, 32] on span "In tem 100mm" at bounding box center [224, 30] width 30 height 7
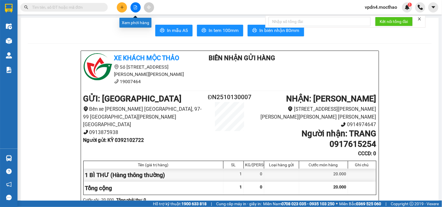
click at [137, 8] on icon "file-add" at bounding box center [135, 7] width 3 height 4
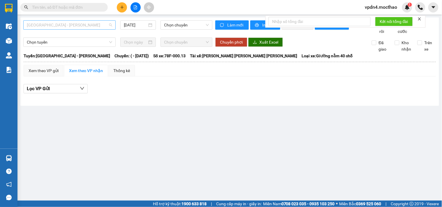
click at [101, 23] on span "[GEOGRAPHIC_DATA] - [PERSON_NAME]" at bounding box center [69, 25] width 85 height 9
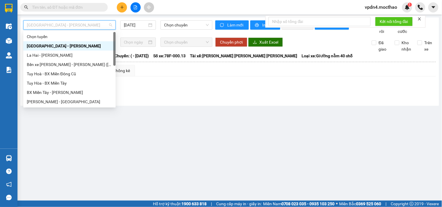
type input "D"
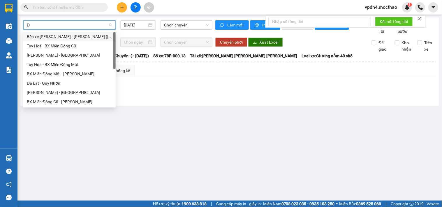
type input "ĐA"
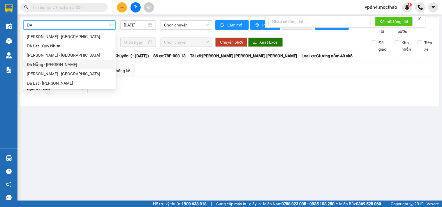
click at [62, 66] on div "Đà Nẵng - [PERSON_NAME]" at bounding box center [69, 64] width 85 height 6
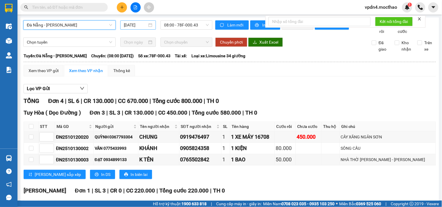
click at [143, 26] on input "[DATE]" at bounding box center [136, 25] width 24 height 6
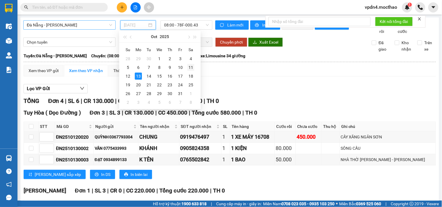
click at [190, 68] on div "11" at bounding box center [190, 67] width 7 height 7
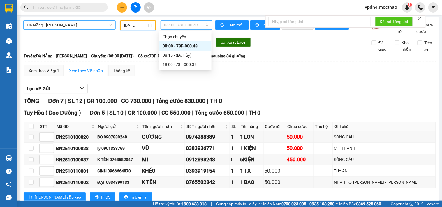
click at [192, 22] on span "08:00 - 78F-000.43" at bounding box center [186, 25] width 45 height 9
click at [188, 68] on div "18:00 - 78F-000.35" at bounding box center [185, 64] width 45 height 6
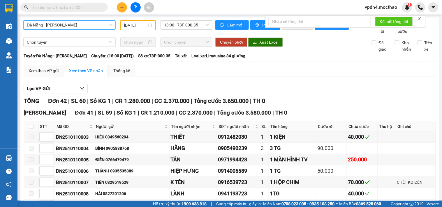
click at [139, 28] on div "[DATE]" at bounding box center [138, 25] width 36 height 10
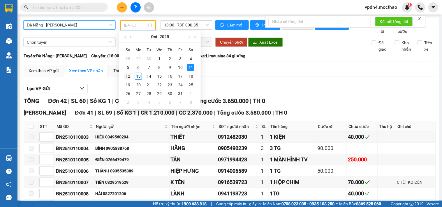
click at [126, 77] on div "12" at bounding box center [127, 76] width 7 height 7
type input "[DATE]"
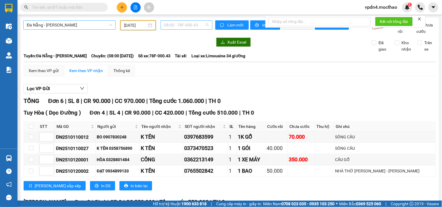
click at [184, 24] on span "08:00 - 78F-000.43" at bounding box center [186, 25] width 45 height 9
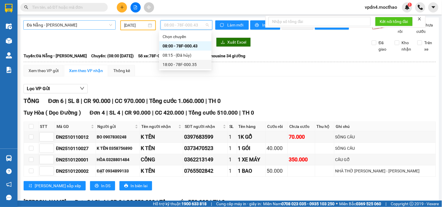
click at [191, 64] on div "18:00 - 78F-000.35" at bounding box center [185, 64] width 45 height 6
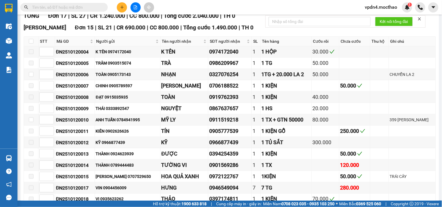
scroll to position [206, 0]
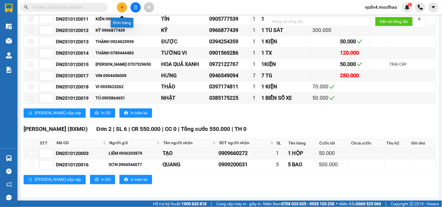
click at [118, 8] on button at bounding box center [122, 7] width 10 height 10
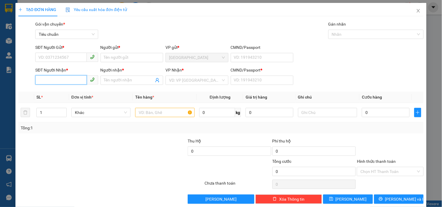
click at [77, 80] on input "SĐT Người Nhận *" at bounding box center [60, 79] width 51 height 9
click at [71, 92] on div "0972202882 - CF PHÊ KA" at bounding box center [65, 92] width 55 height 6
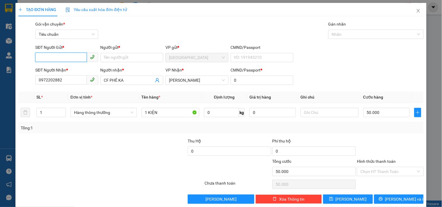
click at [72, 60] on input "SĐT Người Gửi *" at bounding box center [60, 57] width 51 height 9
click at [77, 66] on div "0905055717 - THƯ" at bounding box center [66, 69] width 62 height 9
click at [370, 171] on input "Hình thức thanh toán" at bounding box center [387, 171] width 55 height 9
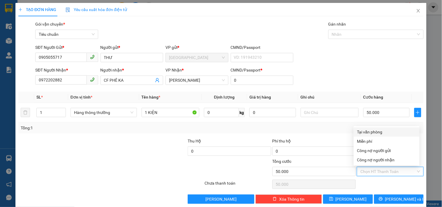
click at [375, 131] on div "Tại văn phòng" at bounding box center [386, 132] width 59 height 6
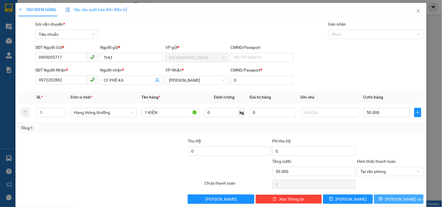
click at [404, 197] on span "[PERSON_NAME] và In" at bounding box center [405, 199] width 41 height 6
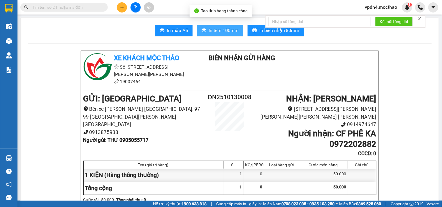
click at [214, 33] on span "In tem 100mm" at bounding box center [224, 30] width 30 height 7
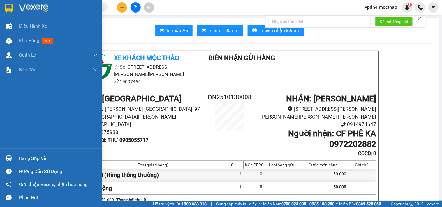
click at [24, 157] on div "Hàng sắp về" at bounding box center [58, 158] width 79 height 9
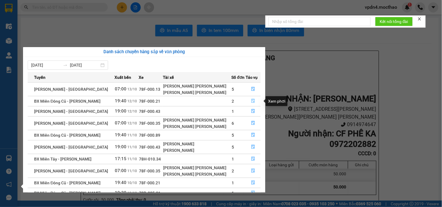
click at [252, 101] on icon "file-done" at bounding box center [253, 101] width 3 height 4
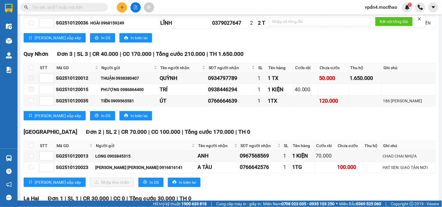
scroll to position [488, 0]
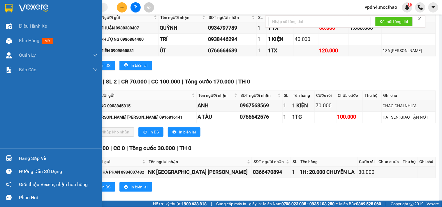
click at [35, 159] on div "Hàng sắp về" at bounding box center [58, 158] width 79 height 9
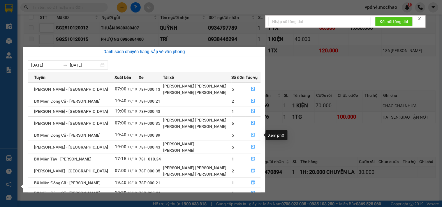
click at [248, 134] on button "button" at bounding box center [253, 135] width 15 height 9
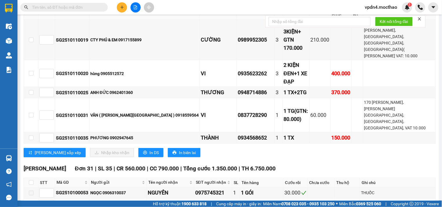
scroll to position [114, 0]
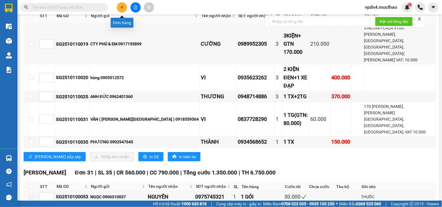
click at [126, 9] on button at bounding box center [122, 7] width 10 height 10
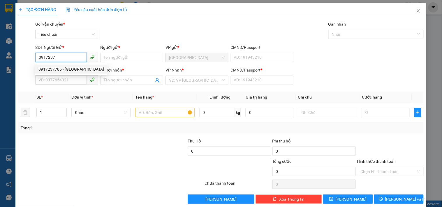
drag, startPoint x: 72, startPoint y: 69, endPoint x: 77, endPoint y: 62, distance: 8.7
click at [75, 63] on div "0917237786 0917237786 - [GEOGRAPHIC_DATA]" at bounding box center [71, 69] width 73 height 12
click at [62, 71] on div "0917237786 - [GEOGRAPHIC_DATA]" at bounding box center [71, 69] width 66 height 6
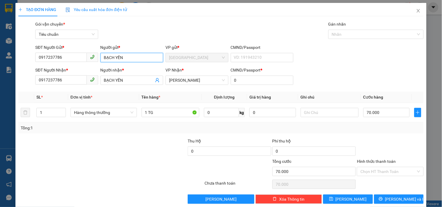
click at [128, 60] on input "BẠCH YẾN" at bounding box center [131, 57] width 63 height 9
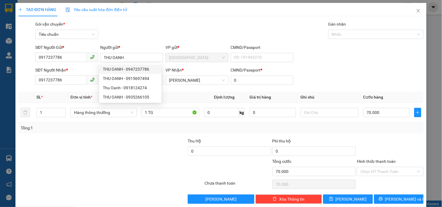
click at [307, 66] on form "SĐT Người Gửi * 0917237786 Người gửi * THU [PERSON_NAME] VP gửi * [GEOGRAPHIC_D…" at bounding box center [220, 65] width 405 height 43
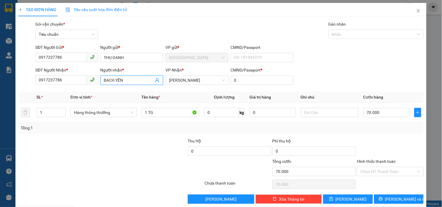
click at [132, 81] on input "BẠCH YẾN" at bounding box center [129, 80] width 50 height 6
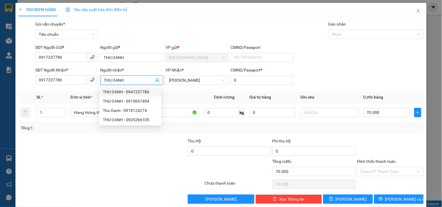
click at [171, 96] on th "Tên hàng *" at bounding box center [170, 97] width 63 height 11
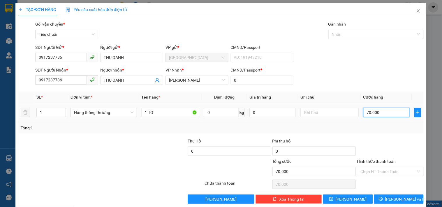
click at [372, 112] on input "70.000" at bounding box center [386, 112] width 47 height 9
click at [396, 197] on span "[PERSON_NAME] và In" at bounding box center [405, 199] width 41 height 6
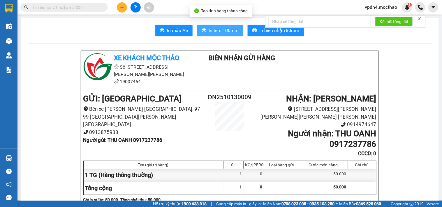
click at [206, 26] on button "In tem 100mm" at bounding box center [220, 31] width 46 height 12
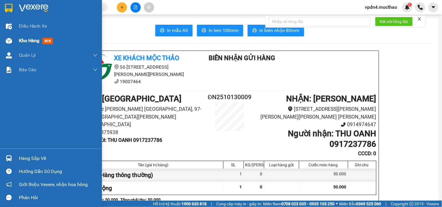
click at [30, 45] on div "Kho hàng mới" at bounding box center [58, 40] width 79 height 15
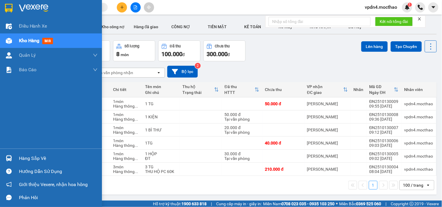
click at [40, 157] on div "Hàng sắp về" at bounding box center [58, 158] width 79 height 9
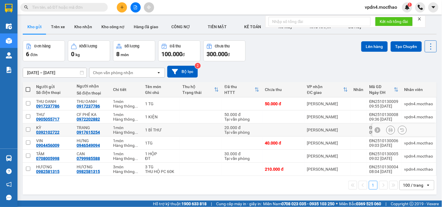
click at [299, 129] on section "Kết quả [PERSON_NAME] ( 0 ) Bộ lọc Ngày lên hàng gần nhất No Data vpdn4.mocthao…" at bounding box center [221, 103] width 442 height 207
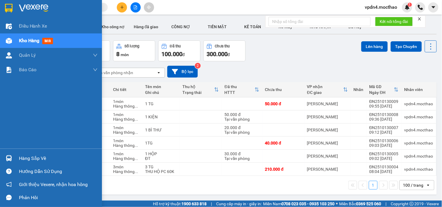
click at [36, 158] on div "Hàng sắp về" at bounding box center [58, 158] width 79 height 9
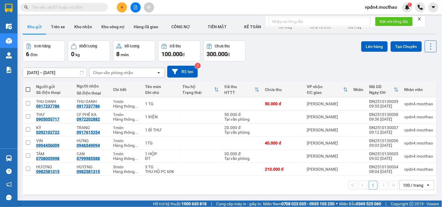
drag, startPoint x: 440, startPoint y: 113, endPoint x: 441, endPoint y: 160, distance: 47.5
click at [441, 160] on section "Kết quả [PERSON_NAME] ( 0 ) Bộ lọc Ngày lên hàng gần nhất No Data vpdn4.mocthao…" at bounding box center [221, 103] width 442 height 207
click at [389, 104] on icon at bounding box center [391, 104] width 4 height 4
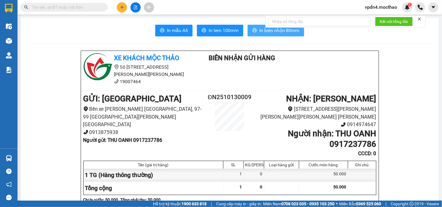
click at [264, 35] on button "In biên nhận 80mm" at bounding box center [276, 31] width 57 height 12
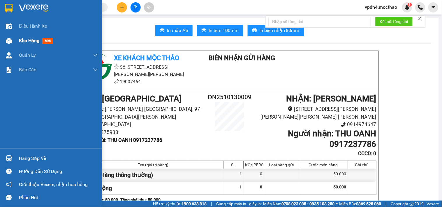
click at [19, 41] on span "Kho hàng" at bounding box center [29, 41] width 20 height 6
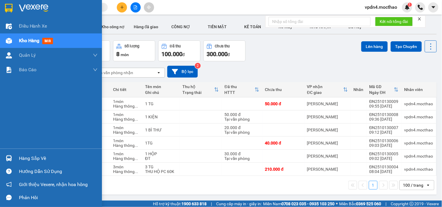
click at [30, 40] on span "Kho hàng" at bounding box center [29, 41] width 20 height 6
